Goal: Information Seeking & Learning: Learn about a topic

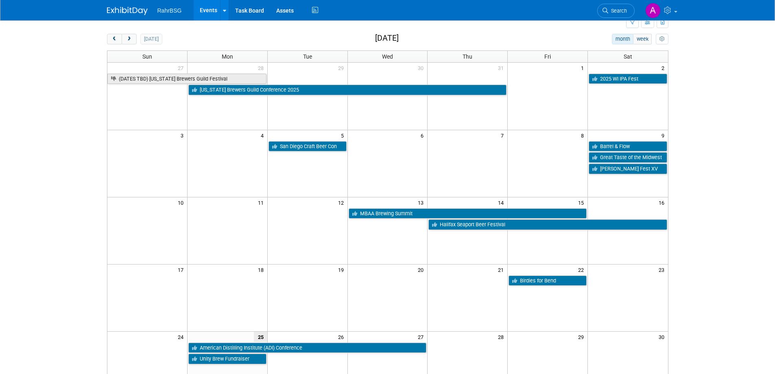
scroll to position [23, 0]
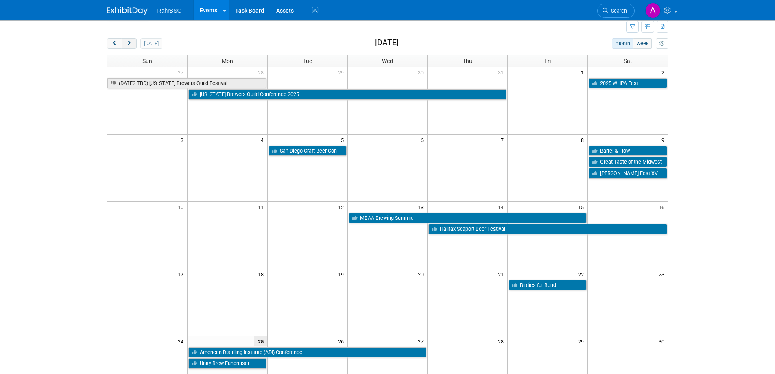
click at [124, 39] on button "next" at bounding box center [129, 43] width 15 height 11
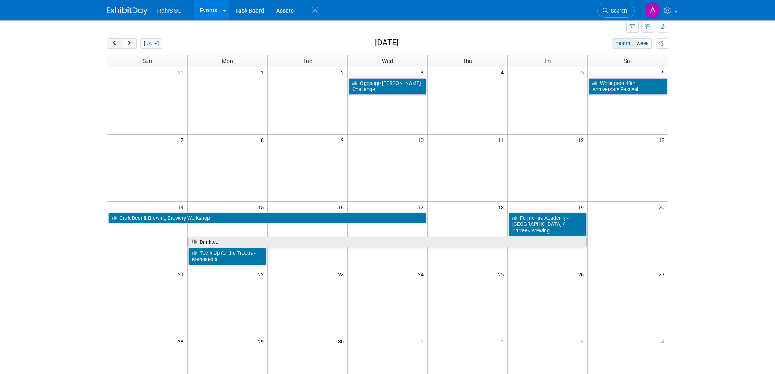
click at [112, 44] on span "prev" at bounding box center [114, 43] width 6 height 5
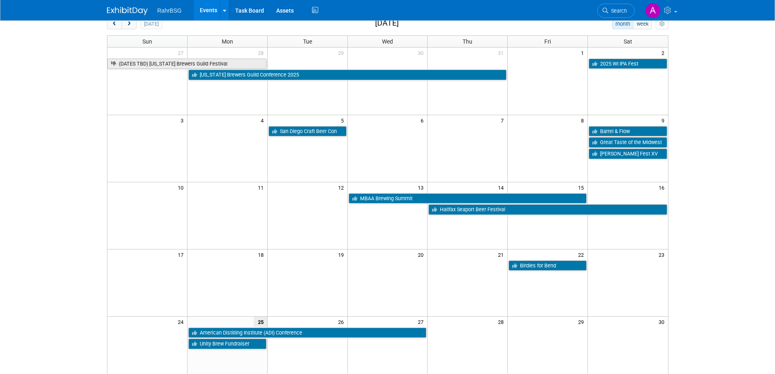
scroll to position [41, 0]
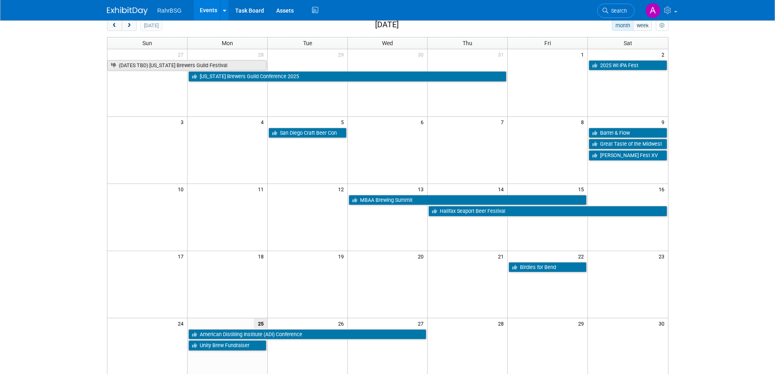
click at [774, 52] on html "RahrBSG Events Add Event Bulk Upload Events Shareable Event Boards Recently Vie…" at bounding box center [387, 146] width 775 height 374
click at [131, 20] on div "RahrBSG Events Add Event Bulk Upload Events Shareable Event Boards Recently Vie…" at bounding box center [387, 10] width 561 height 20
click at [128, 26] on span "next" at bounding box center [129, 25] width 6 height 5
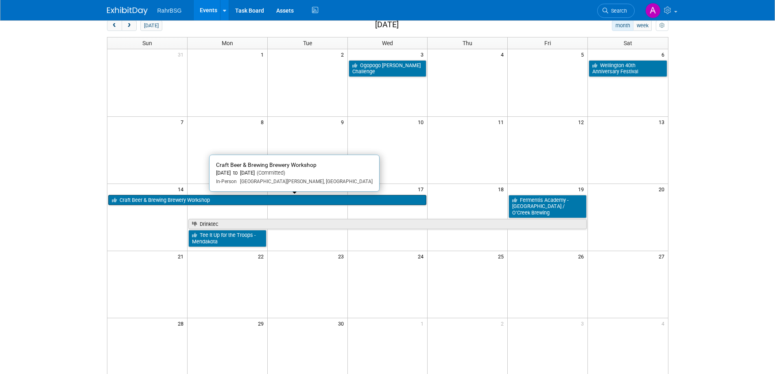
click at [305, 199] on link "Craft Beer & Brewing Brewery Workshop" at bounding box center [267, 200] width 318 height 11
